Goal: Browse casually: Explore the website without a specific task or goal

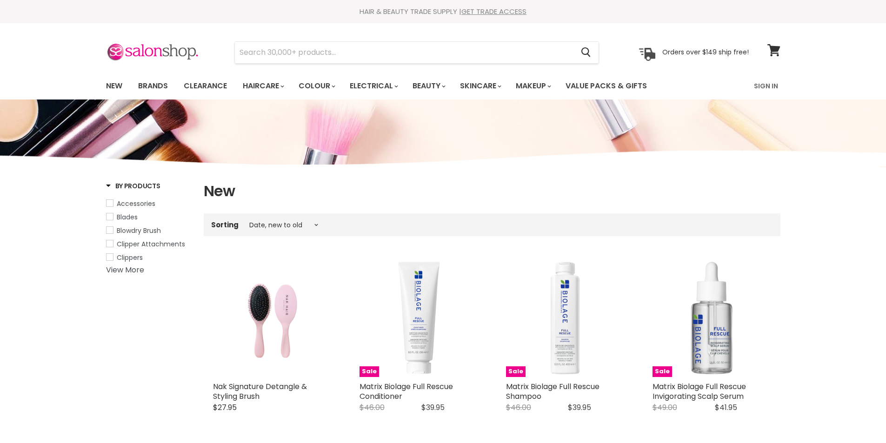
select select "created-descending"
click at [424, 323] on img "Main content" at bounding box center [418, 318] width 119 height 119
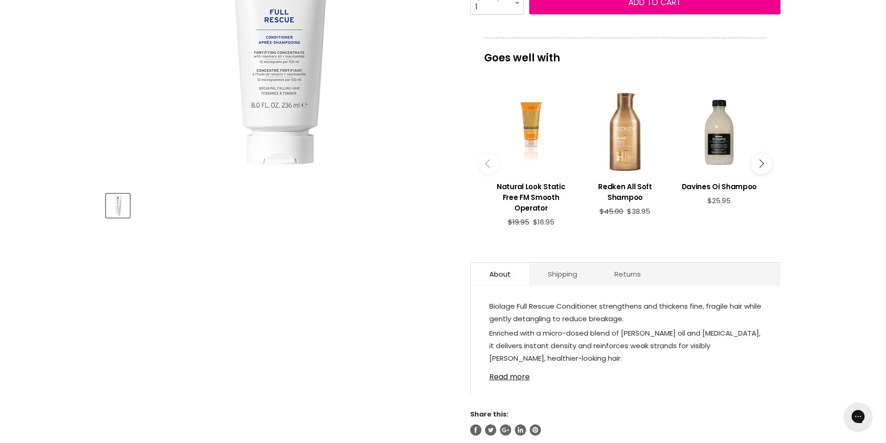
scroll to position [465, 0]
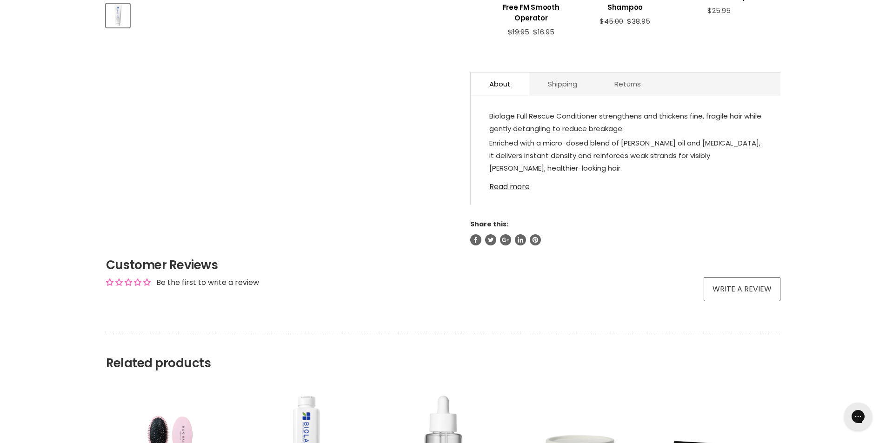
click at [523, 186] on link "Read more" at bounding box center [625, 184] width 272 height 14
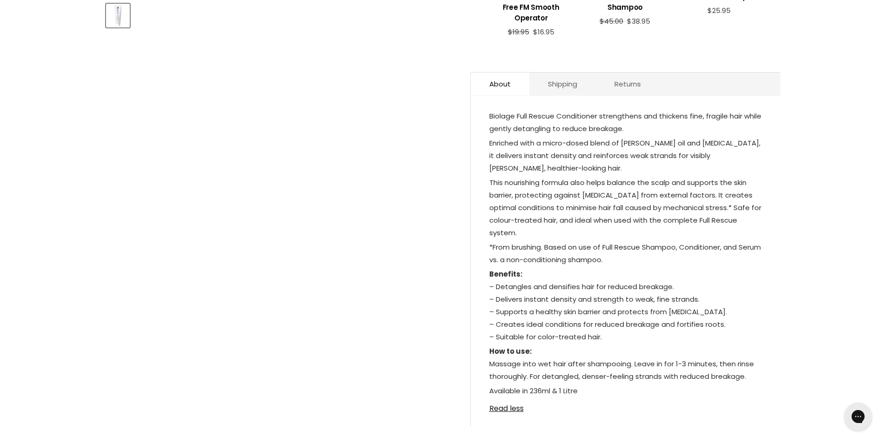
scroll to position [558, 0]
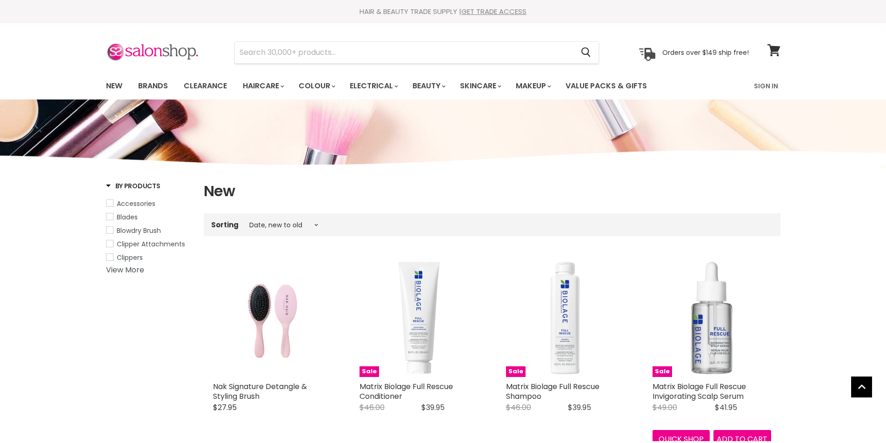
select select "created-descending"
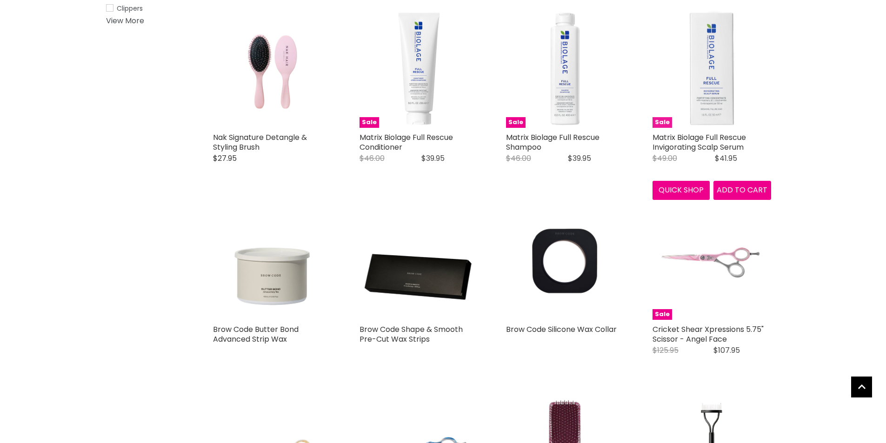
scroll to position [249, 0]
click at [711, 100] on img "Main content" at bounding box center [711, 68] width 119 height 119
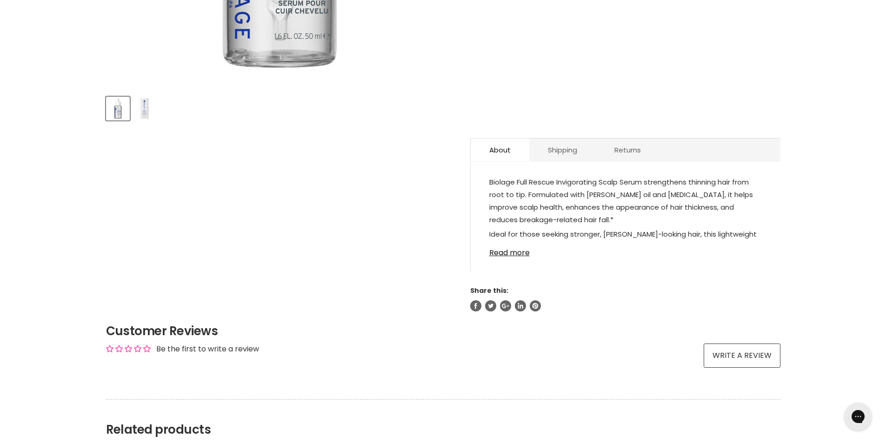
scroll to position [186, 0]
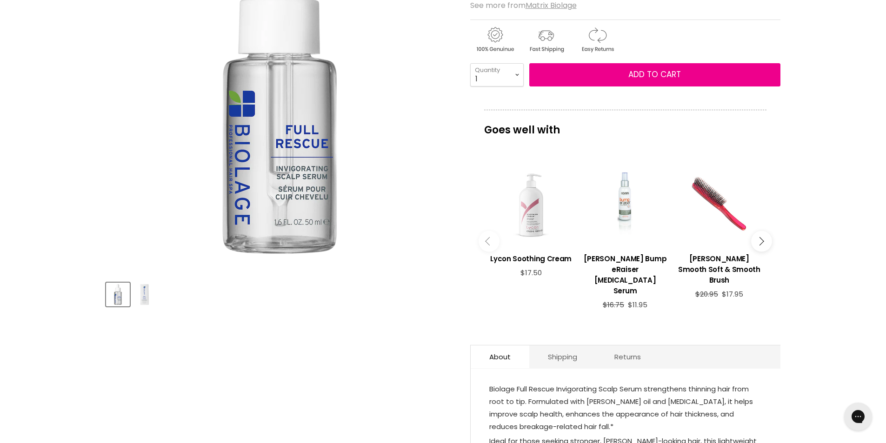
click at [144, 293] on img "Product thumbnails" at bounding box center [144, 295] width 22 height 22
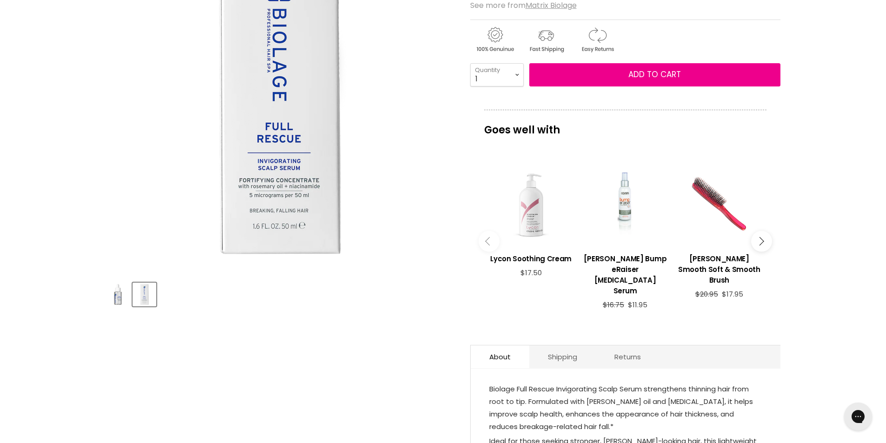
click at [118, 299] on img "Product thumbnails" at bounding box center [118, 295] width 22 height 22
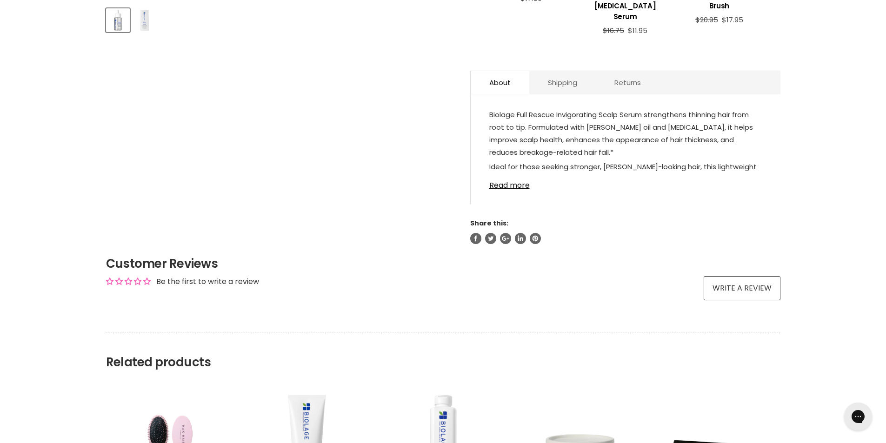
scroll to position [465, 0]
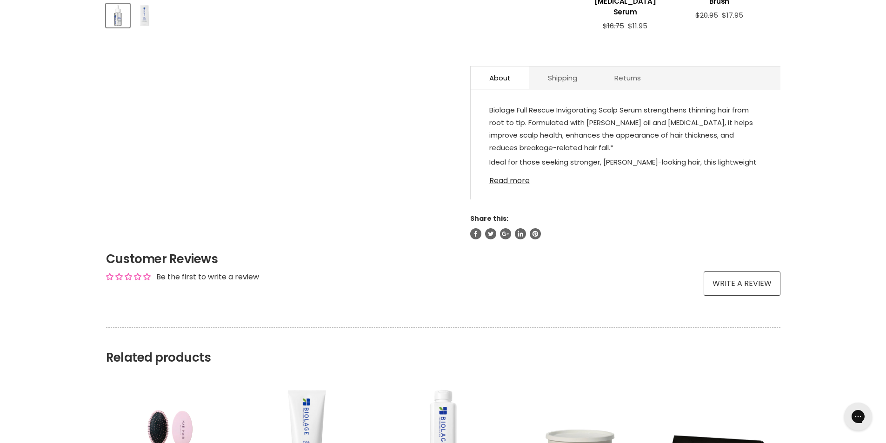
click at [507, 171] on link "Read more" at bounding box center [625, 178] width 272 height 14
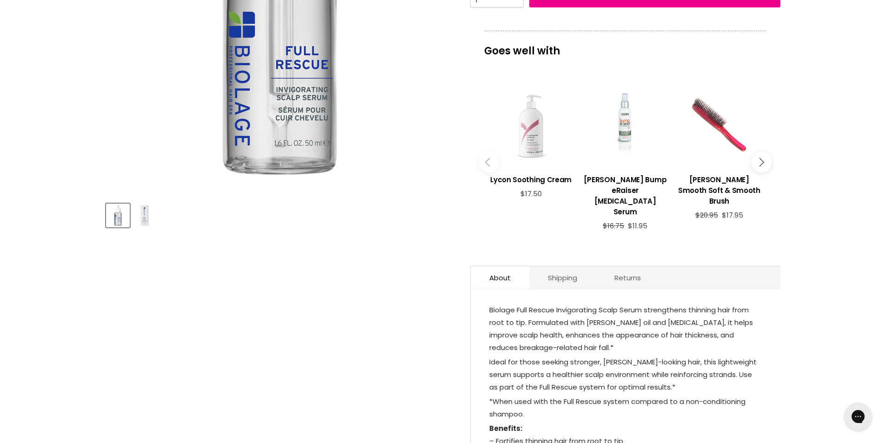
scroll to position [0, 0]
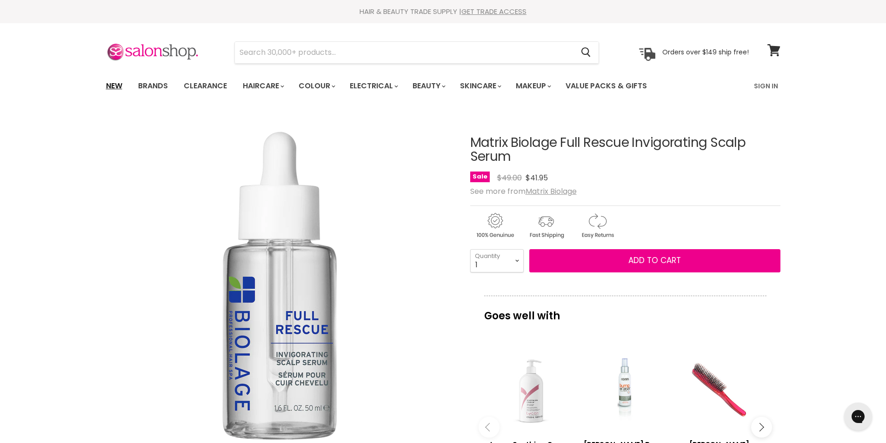
click at [116, 85] on link "New" at bounding box center [114, 86] width 30 height 20
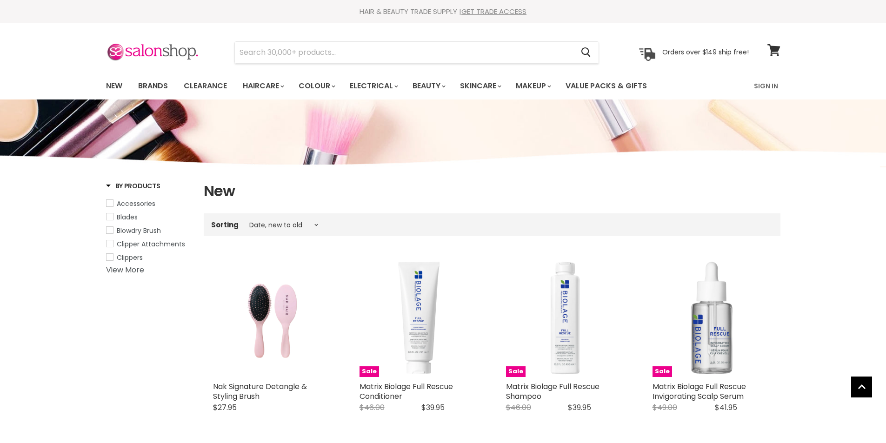
select select "created-descending"
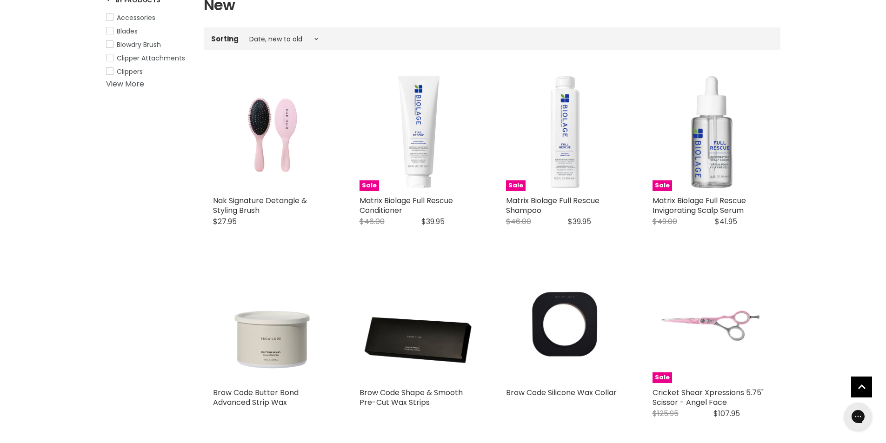
scroll to position [279, 0]
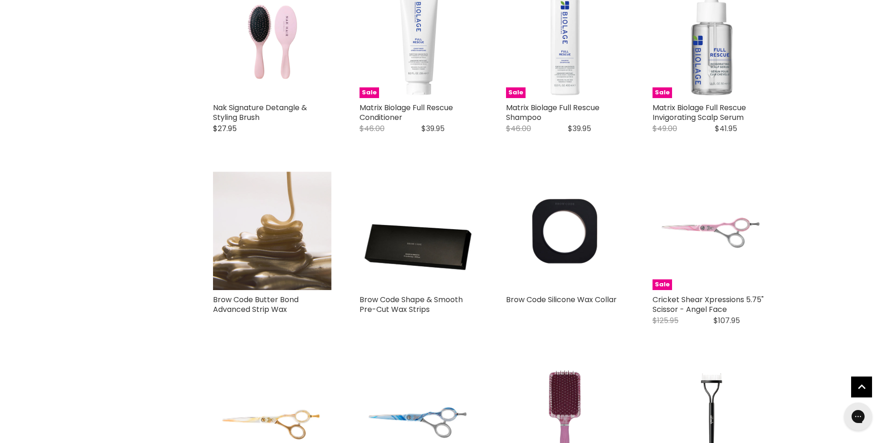
click at [275, 257] on img "Main content" at bounding box center [272, 231] width 119 height 119
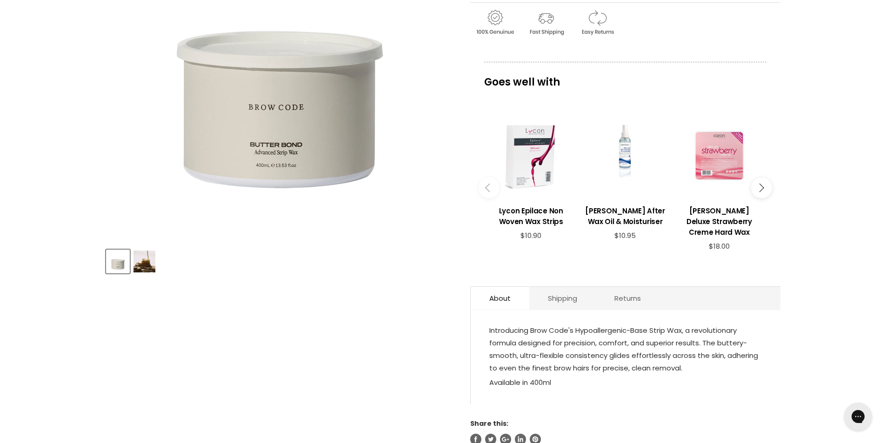
scroll to position [186, 0]
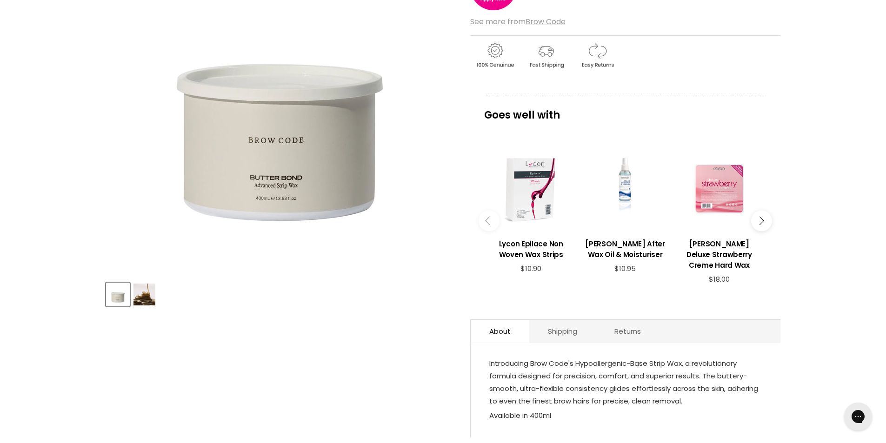
click at [148, 291] on img "Product thumbnails" at bounding box center [144, 295] width 22 height 22
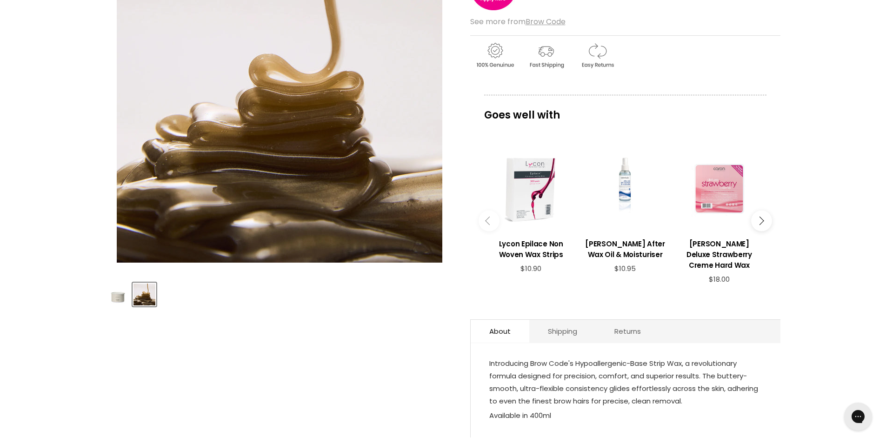
click at [122, 294] on img "Product thumbnails" at bounding box center [118, 295] width 22 height 22
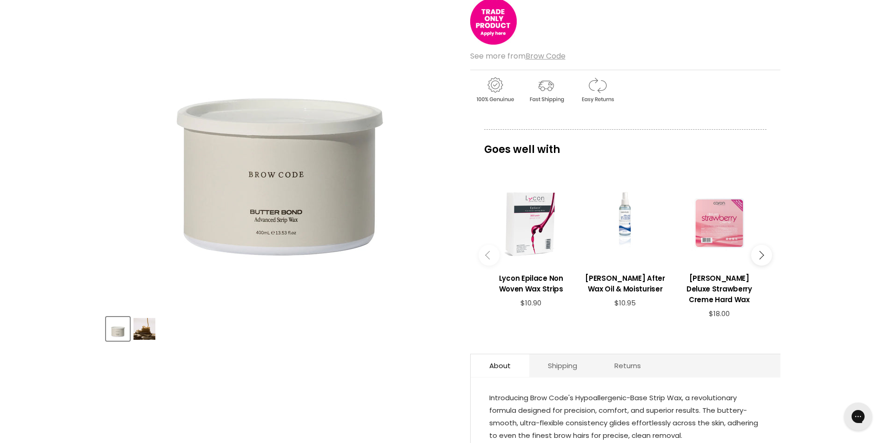
scroll to position [0, 0]
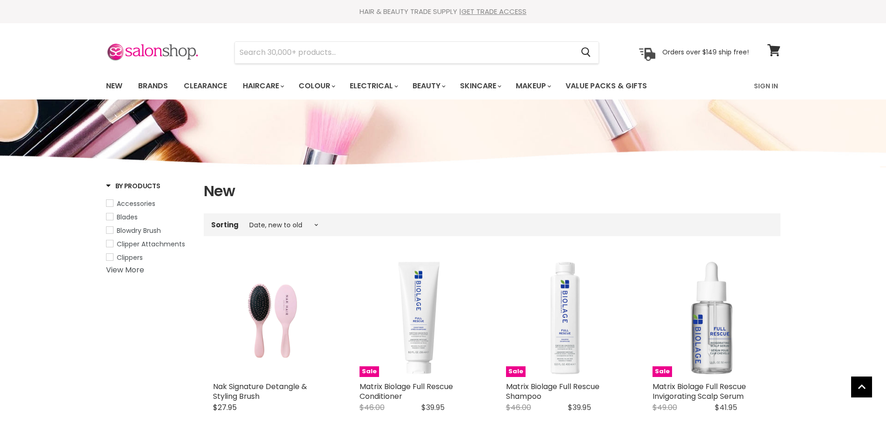
select select "created-descending"
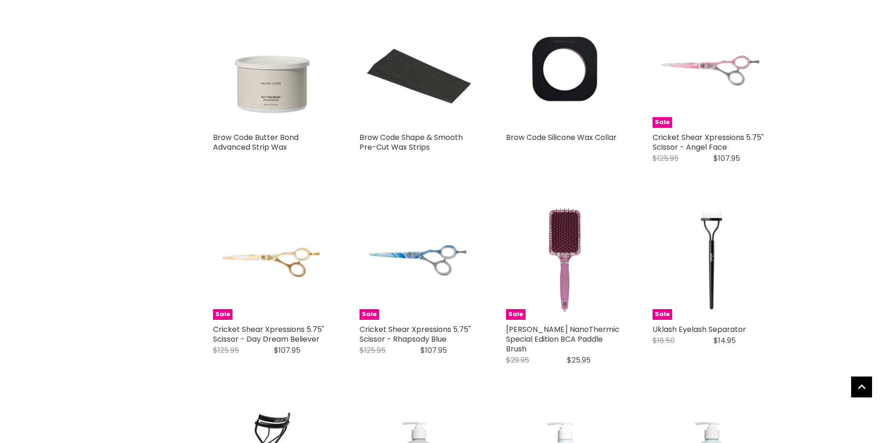
scroll to position [441, 0]
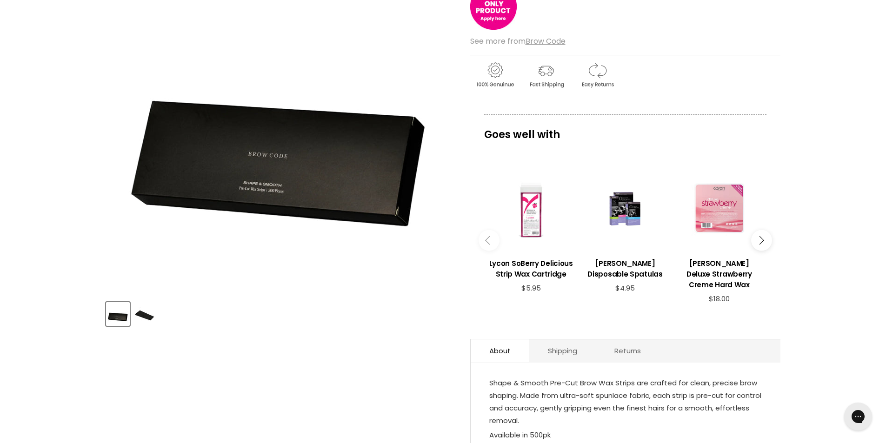
scroll to position [186, 0]
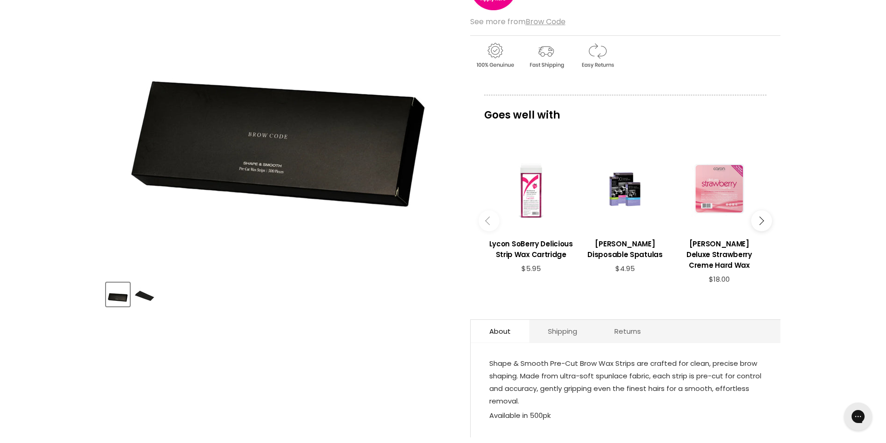
click at [146, 300] on img "Product thumbnails" at bounding box center [144, 295] width 22 height 22
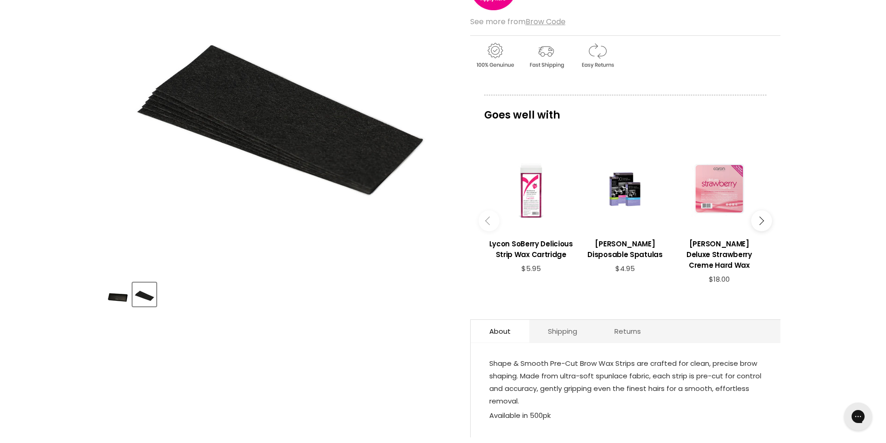
click at [120, 299] on img "Product thumbnails" at bounding box center [118, 295] width 22 height 22
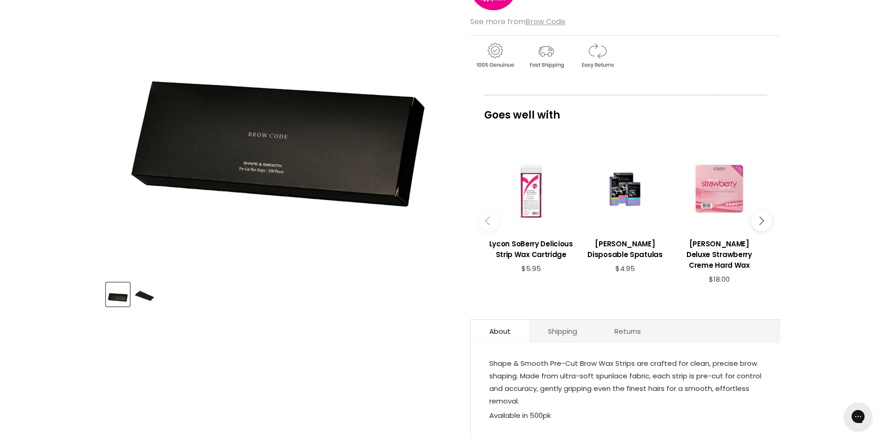
scroll to position [0, 0]
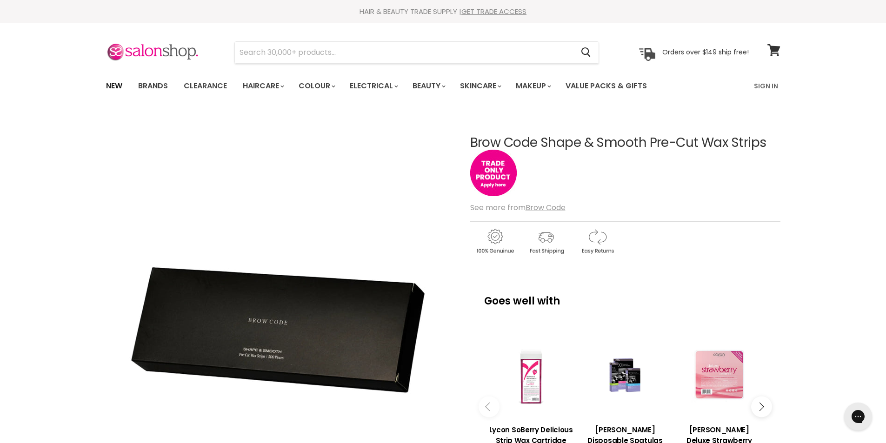
click at [112, 86] on link "New" at bounding box center [114, 86] width 30 height 20
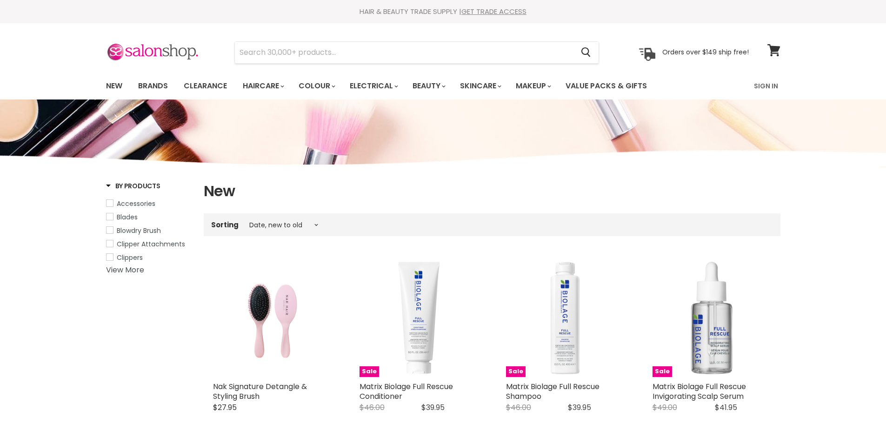
select select "created-descending"
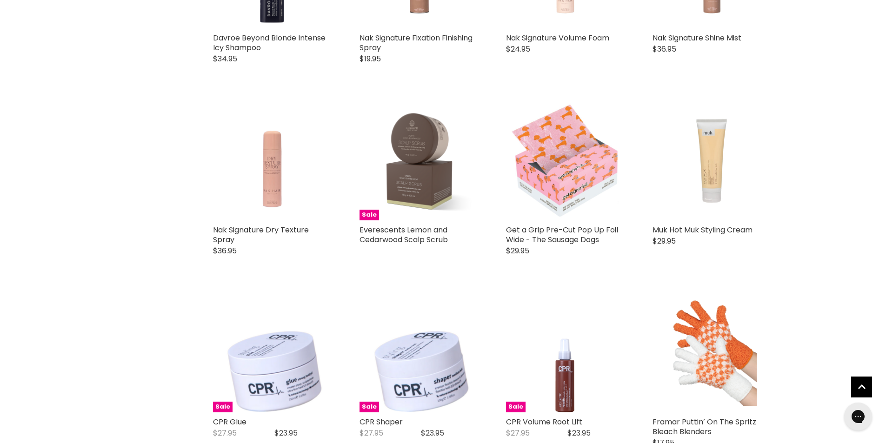
scroll to position [1488, 0]
